Goal: Information Seeking & Learning: Learn about a topic

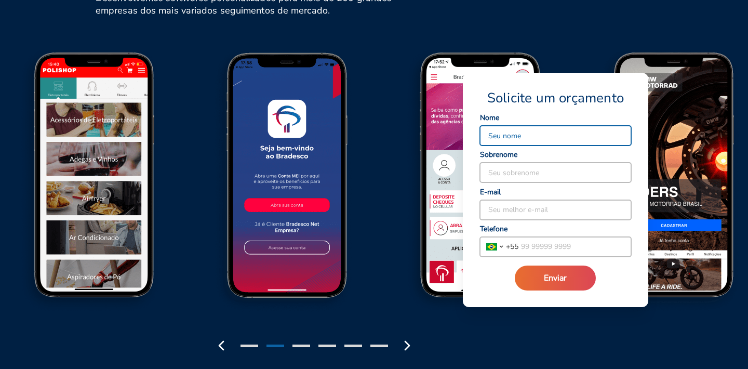
scroll to position [1261, 0]
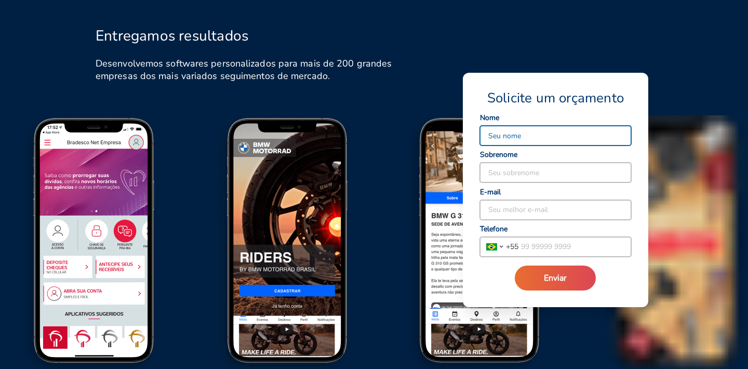
scroll to position [1194, 0]
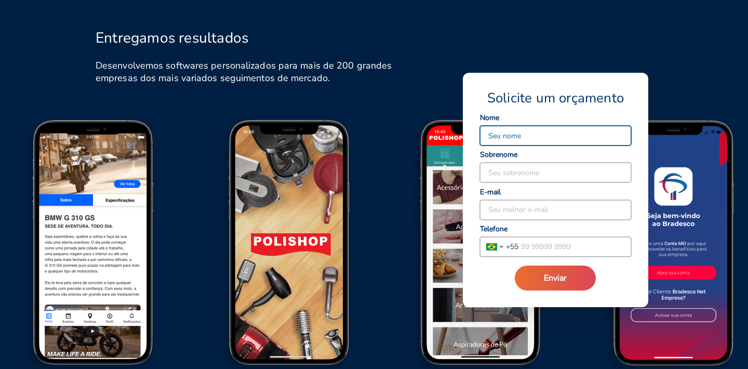
drag, startPoint x: 298, startPoint y: 241, endPoint x: 248, endPoint y: 241, distance: 49.4
click at [193, 241] on img at bounding box center [96, 251] width 193 height 268
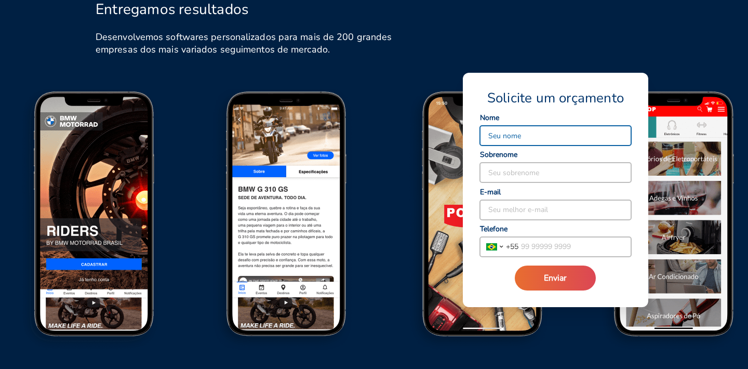
scroll to position [1262, 0]
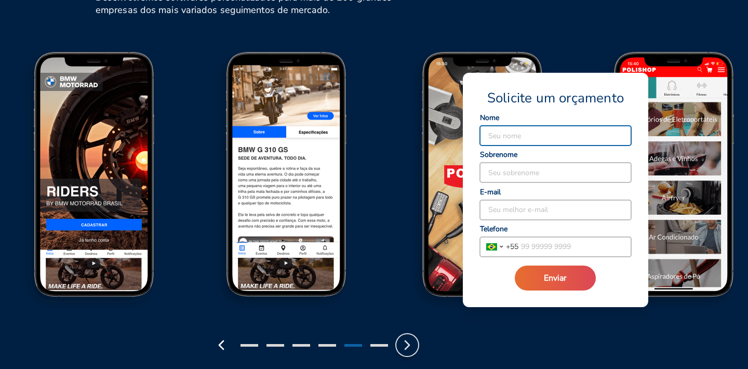
click at [412, 337] on icon "button" at bounding box center [407, 345] width 17 height 17
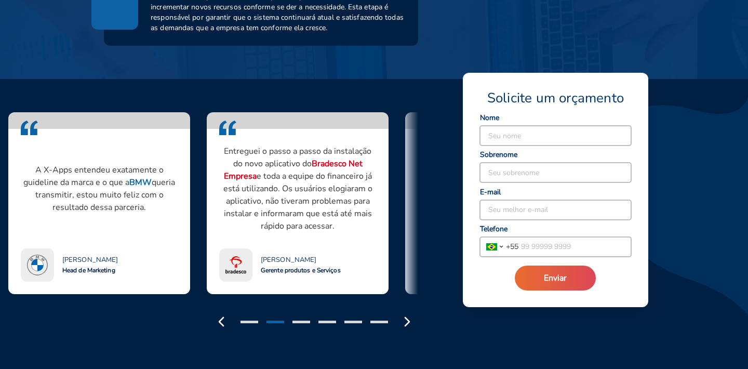
scroll to position [840, 0]
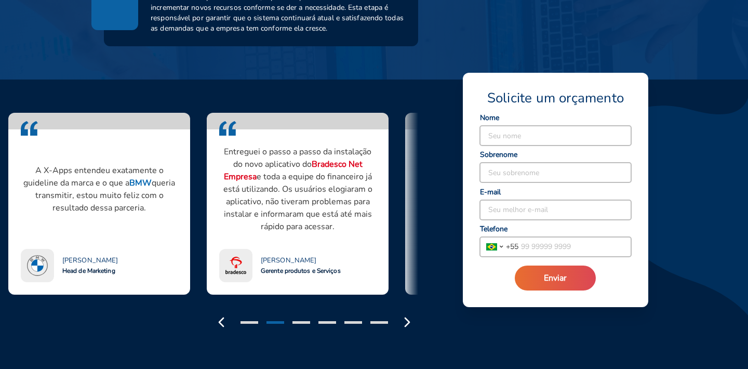
click at [421, 180] on div "A X-Apps entendeu nossas necessidades e particularidades, em um projeto consegu…" at bounding box center [357, 216] width 739 height 233
click at [412, 200] on div "A X-Apps entendeu nossas necessidades e particularidades, em um projeto consegu…" at bounding box center [209, 204] width 418 height 182
click at [408, 314] on icon "button" at bounding box center [407, 322] width 17 height 17
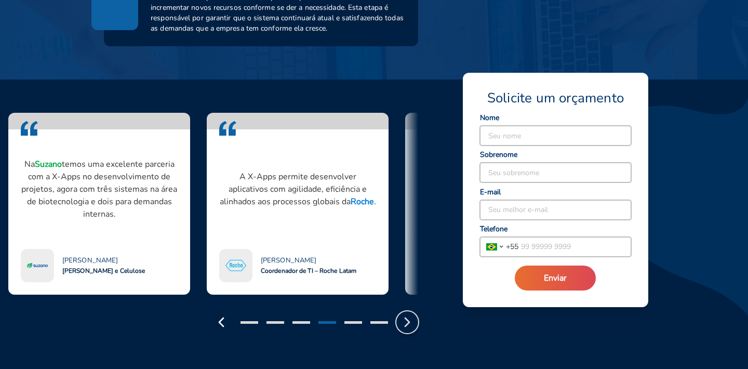
click at [408, 314] on icon "button" at bounding box center [407, 322] width 17 height 17
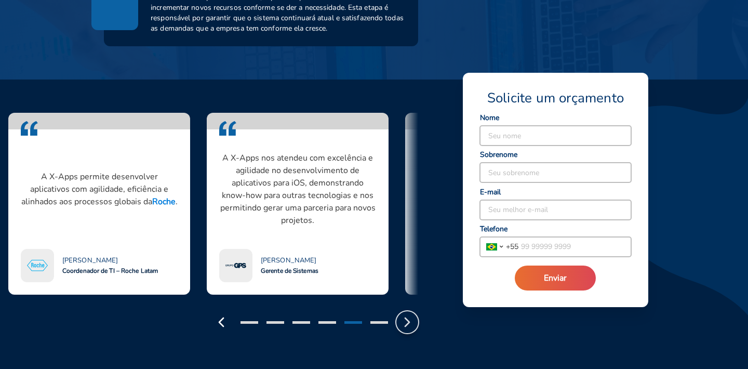
click at [408, 314] on icon "button" at bounding box center [407, 322] width 17 height 17
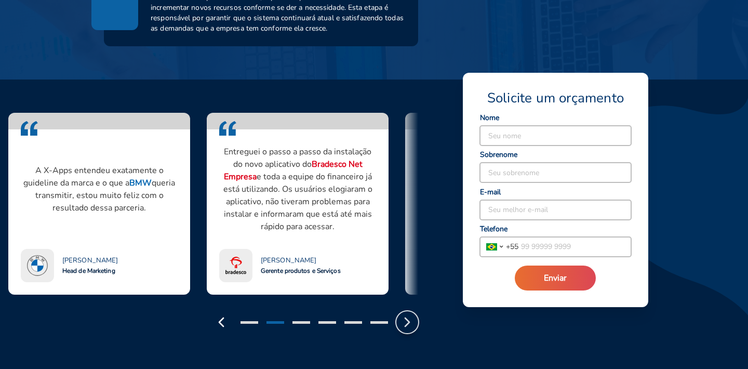
click at [412, 314] on icon "button" at bounding box center [407, 322] width 17 height 17
